Goal: Transaction & Acquisition: Purchase product/service

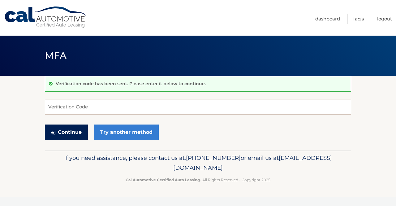
click at [75, 128] on button "Continue" at bounding box center [66, 131] width 43 height 15
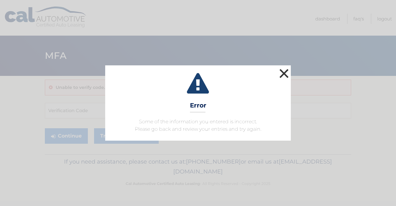
click at [286, 73] on button "×" at bounding box center [284, 73] width 12 height 12
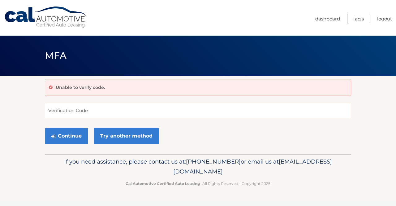
click at [136, 88] on div "Unable to verify code." at bounding box center [198, 88] width 306 height 16
click at [102, 114] on input "Verification Code" at bounding box center [198, 110] width 306 height 15
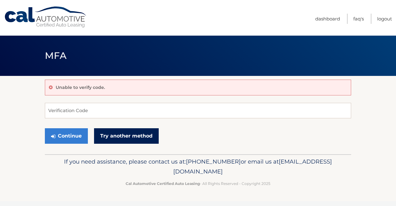
click at [112, 132] on link "Try another method" at bounding box center [126, 135] width 65 height 15
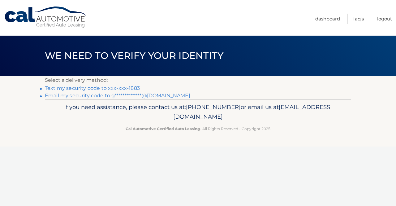
click at [110, 88] on link "Text my security code to xxx-xxx-1883" at bounding box center [92, 88] width 95 height 6
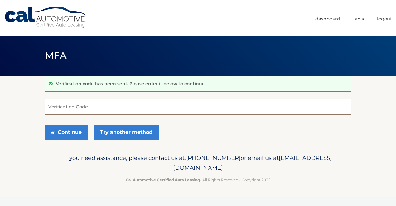
click at [106, 105] on input "Verification Code" at bounding box center [198, 106] width 306 height 15
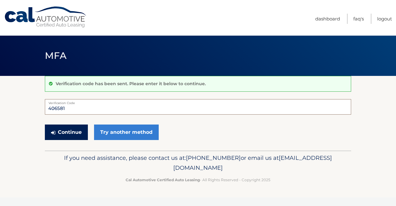
type input "406581"
click at [72, 127] on button "Continue" at bounding box center [66, 131] width 43 height 15
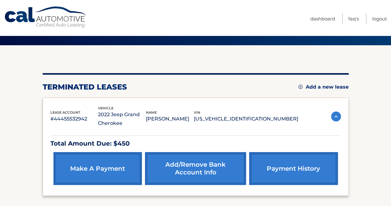
scroll to position [50, 0]
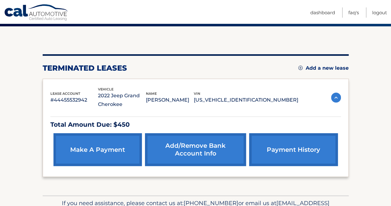
click at [96, 154] on link "make a payment" at bounding box center [98, 149] width 88 height 33
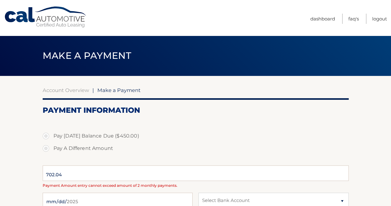
select select "ODBiM2NhYzctODlkMy00M2Q5LTllZGMtMzhkMjdkYWZlY2Iy"
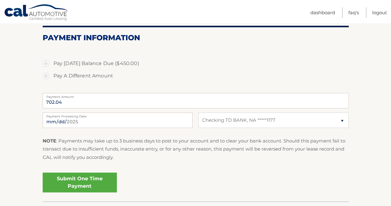
scroll to position [114, 0]
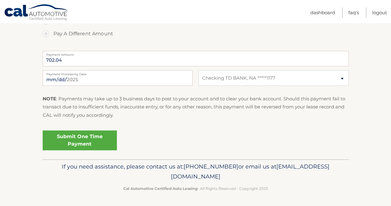
click at [74, 136] on link "Submit One Time Payment" at bounding box center [80, 140] width 74 height 20
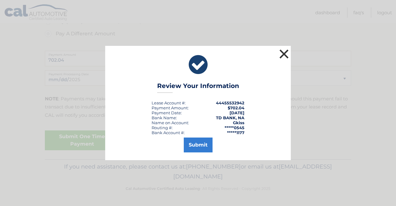
click at [284, 50] on button "×" at bounding box center [284, 54] width 12 height 12
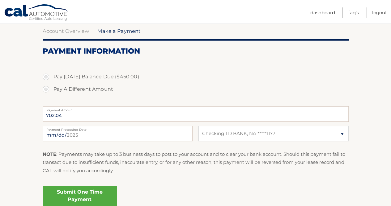
scroll to position [59, 0]
click at [44, 78] on label "Pay [DATE] Balance Due ($450.00)" at bounding box center [196, 77] width 306 height 12
click at [45, 78] on input "Pay [DATE] Balance Due ($450.00)" at bounding box center [48, 76] width 6 height 10
radio input "true"
type input "450.00"
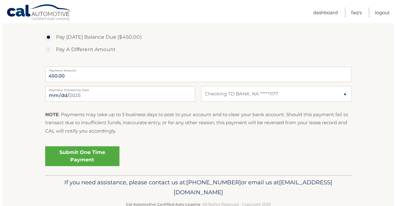
scroll to position [100, 0]
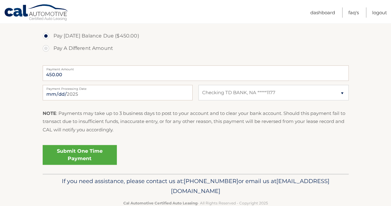
click at [85, 159] on link "Submit One Time Payment" at bounding box center [80, 155] width 74 height 20
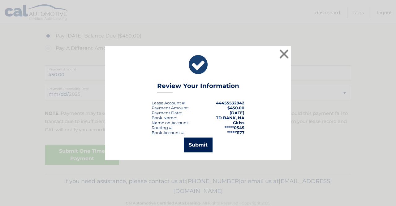
click at [203, 147] on button "Submit" at bounding box center [198, 144] width 29 height 15
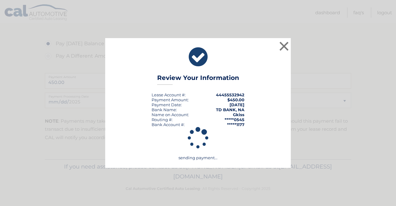
scroll to position [92, 0]
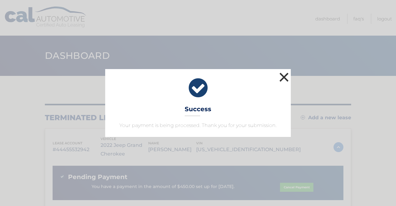
click at [284, 80] on button "×" at bounding box center [284, 77] width 12 height 12
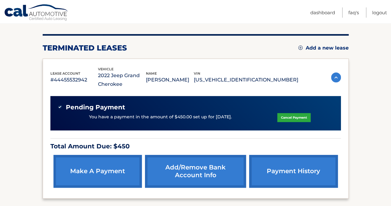
scroll to position [70, 0]
